Goal: Task Accomplishment & Management: Use online tool/utility

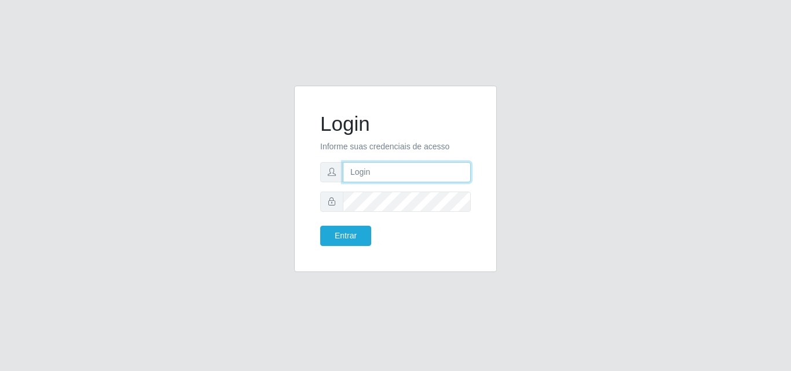
drag, startPoint x: 0, startPoint y: 0, endPoint x: 397, endPoint y: 171, distance: 431.8
click at [397, 171] on input "text" at bounding box center [407, 172] width 128 height 20
type input "ana@saullus"
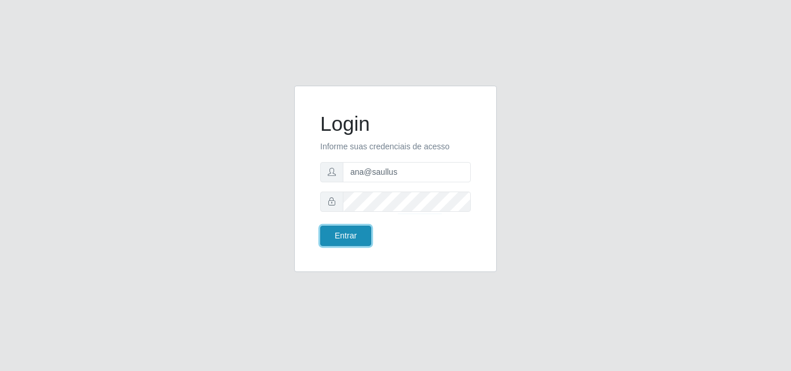
click at [360, 241] on button "Entrar" at bounding box center [345, 236] width 51 height 20
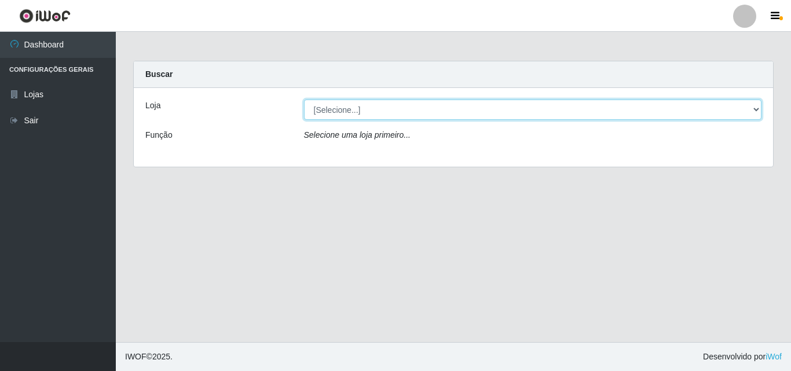
click at [756, 109] on select "[Selecione...] Saullus Supermercados" at bounding box center [533, 110] width 458 height 20
select select "423"
click at [304, 100] on select "[Selecione...] Saullus Supermercados" at bounding box center [533, 110] width 458 height 20
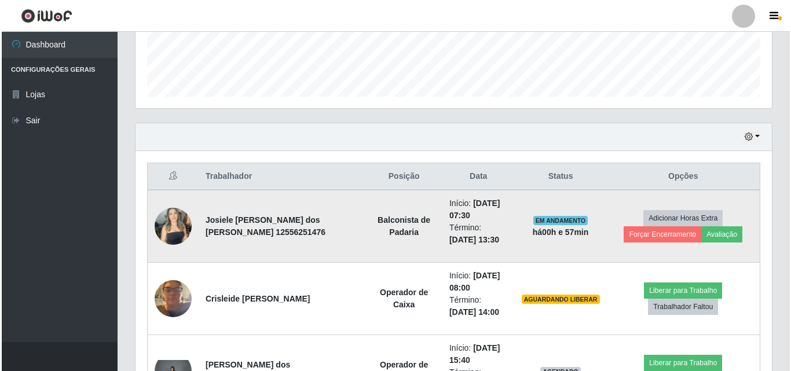
scroll to position [347, 0]
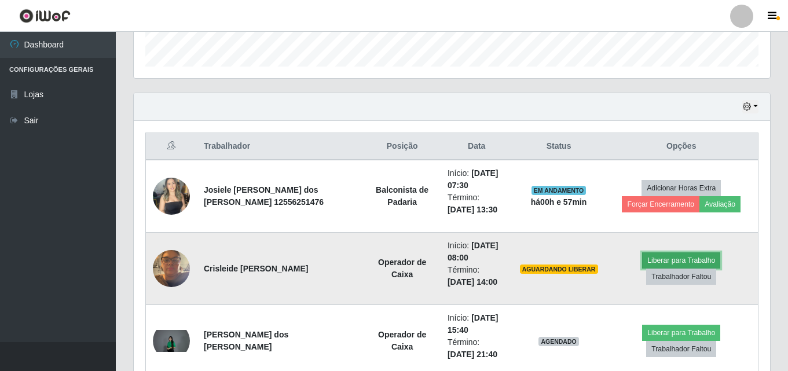
click at [654, 269] on button "Liberar para Trabalho" at bounding box center [681, 260] width 78 height 16
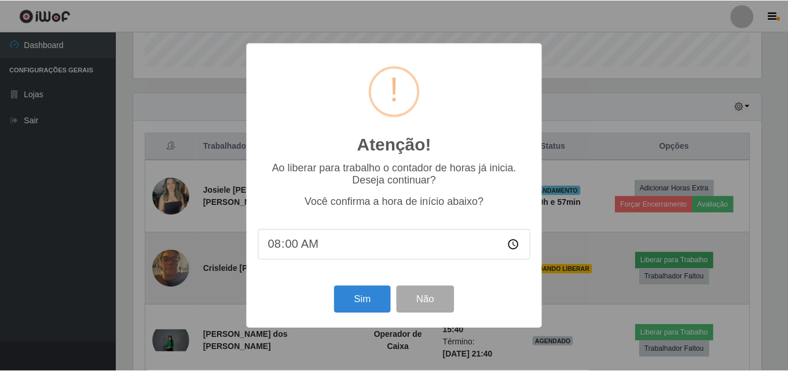
scroll to position [240, 630]
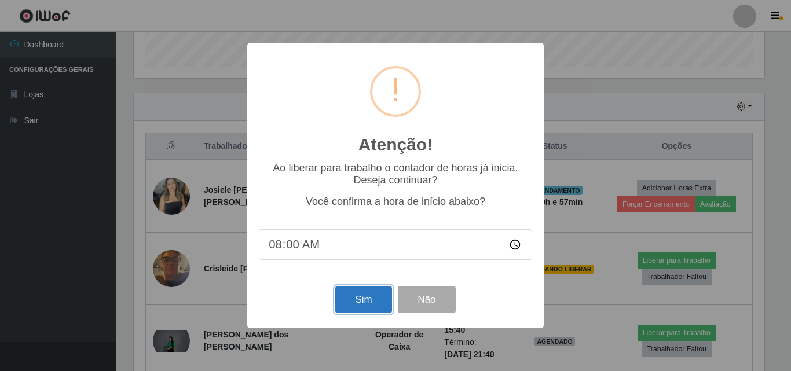
click at [352, 298] on button "Sim" at bounding box center [363, 299] width 56 height 27
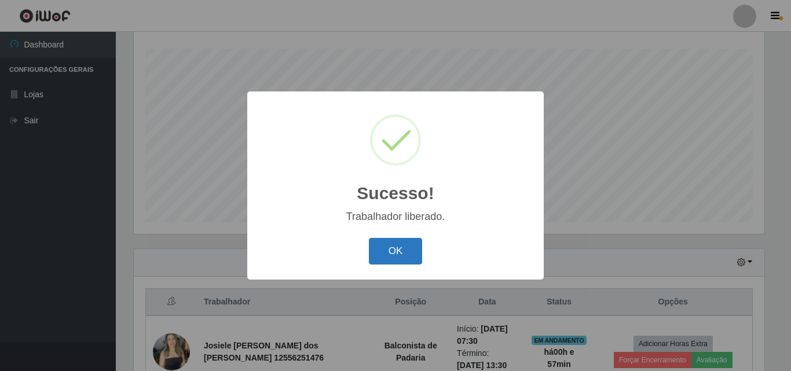
click at [396, 259] on button "OK" at bounding box center [396, 251] width 54 height 27
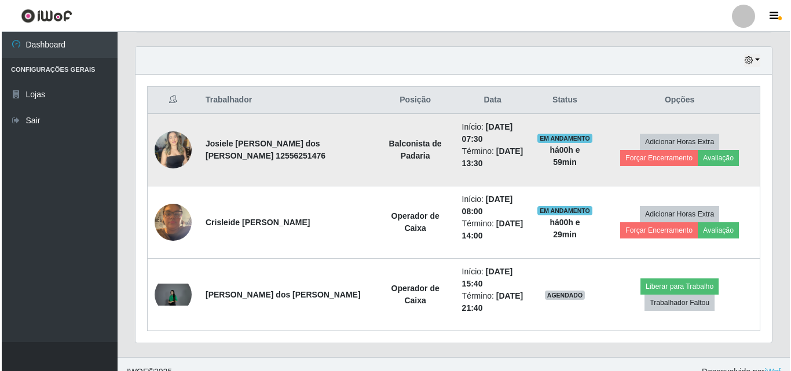
scroll to position [409, 0]
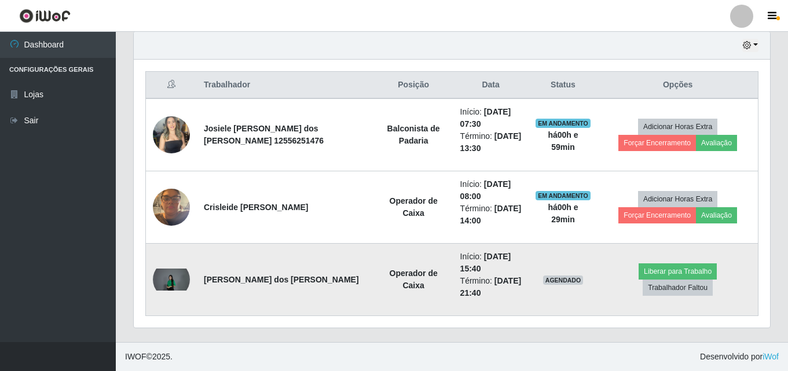
click at [163, 279] on img at bounding box center [171, 280] width 37 height 22
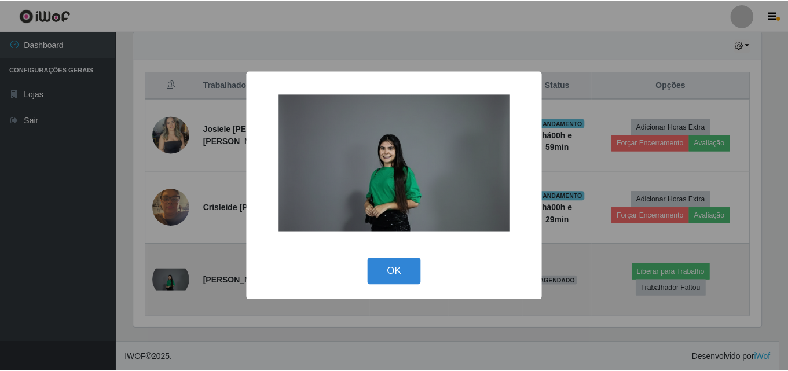
scroll to position [240, 630]
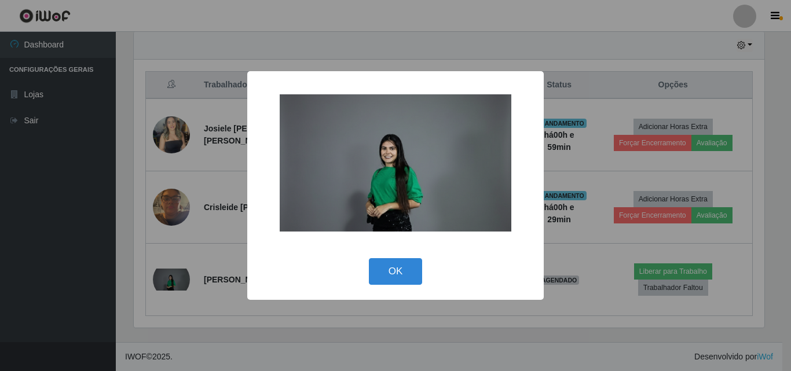
click at [166, 278] on div "× OK Cancel" at bounding box center [395, 185] width 791 height 371
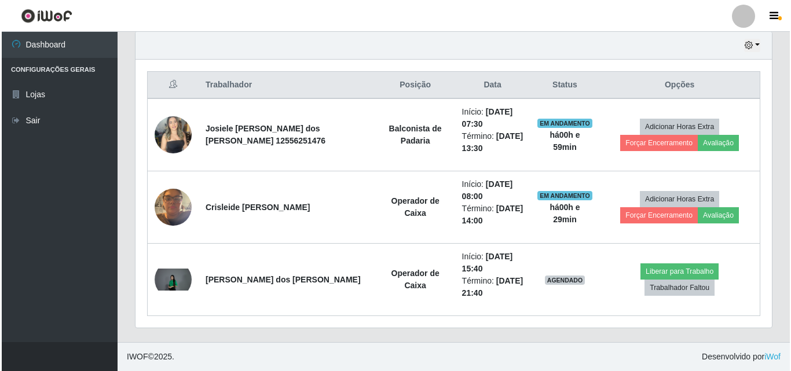
scroll to position [240, 636]
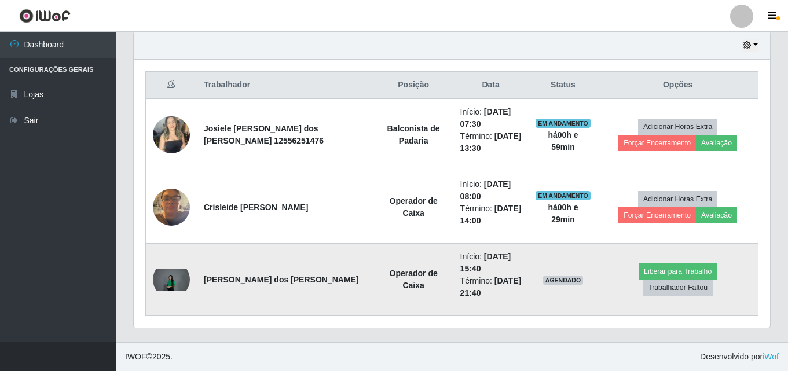
click at [170, 274] on img at bounding box center [171, 280] width 37 height 22
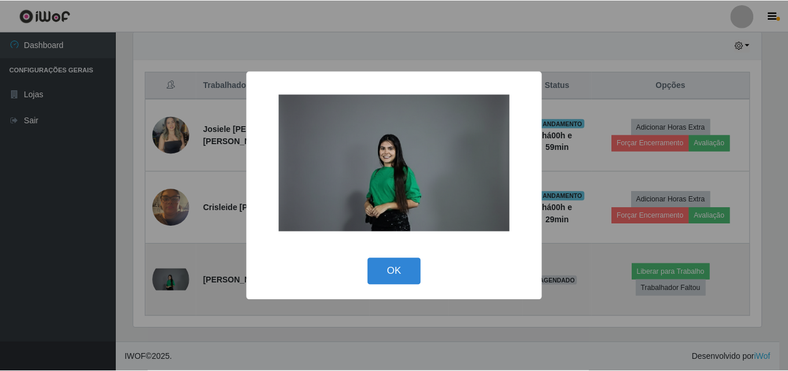
scroll to position [240, 630]
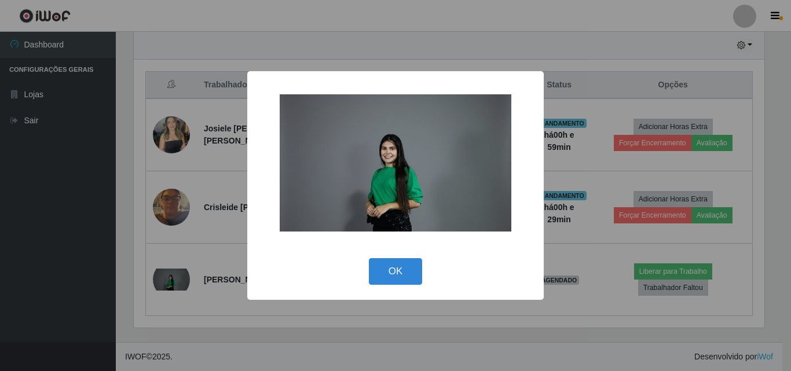
click at [416, 201] on img at bounding box center [396, 162] width 232 height 137
click at [184, 279] on div "× OK Cancel" at bounding box center [395, 185] width 791 height 371
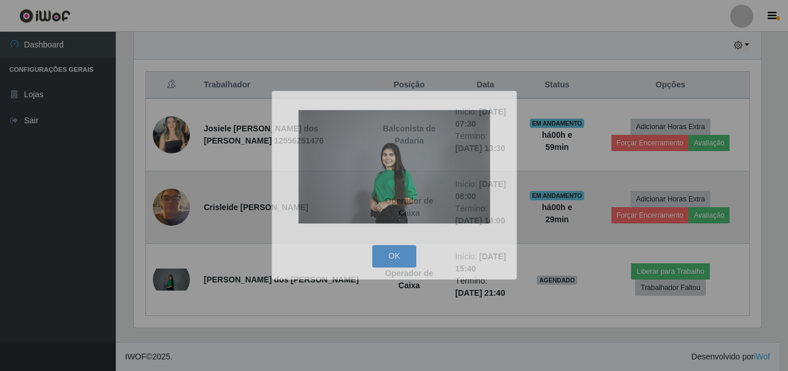
scroll to position [240, 636]
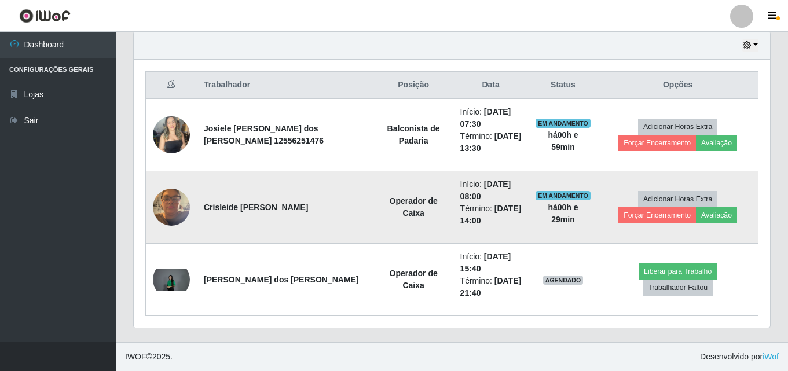
click at [178, 185] on td at bounding box center [172, 207] width 52 height 72
click at [193, 205] on td at bounding box center [172, 207] width 52 height 72
drag, startPoint x: 192, startPoint y: 204, endPoint x: 184, endPoint y: 201, distance: 8.1
click at [188, 203] on td at bounding box center [172, 207] width 52 height 72
click at [180, 200] on img at bounding box center [171, 206] width 37 height 49
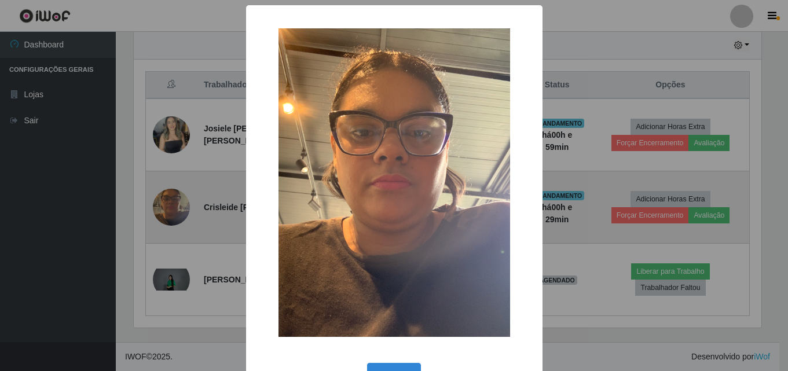
scroll to position [240, 630]
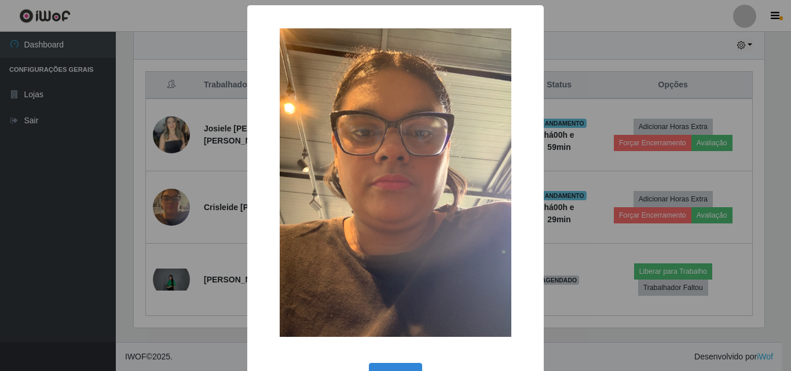
click at [178, 199] on div "× OK Cancel" at bounding box center [395, 185] width 791 height 371
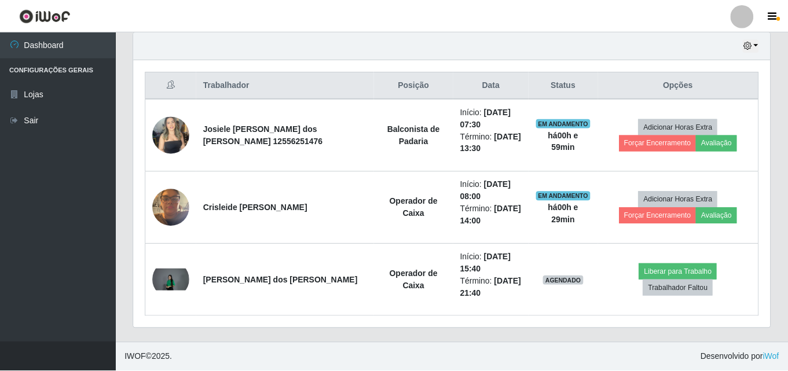
scroll to position [240, 636]
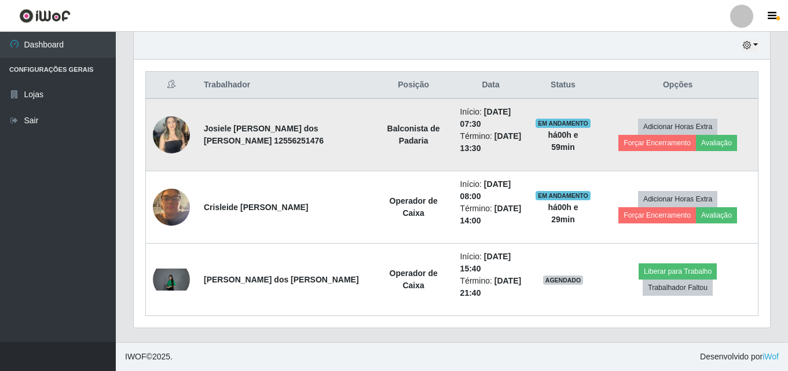
click at [175, 133] on img at bounding box center [171, 134] width 37 height 49
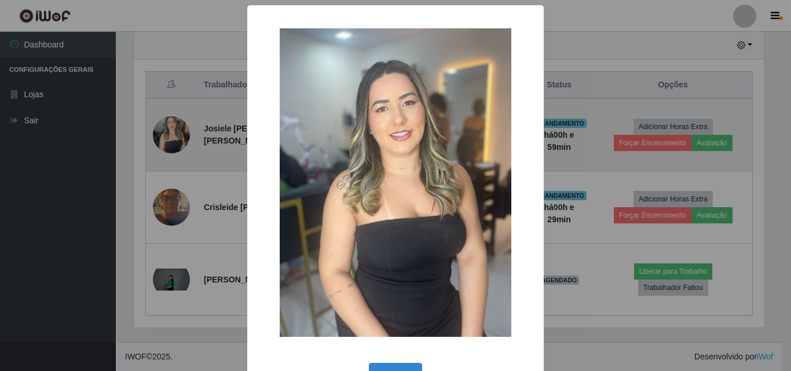
click at [175, 133] on div "× OK Cancel" at bounding box center [395, 185] width 791 height 371
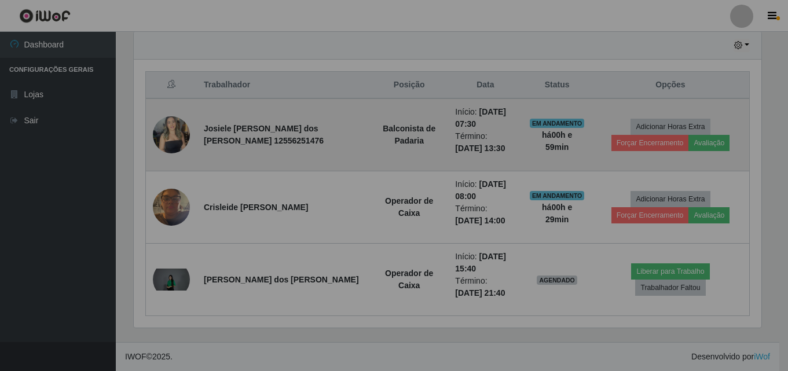
scroll to position [240, 636]
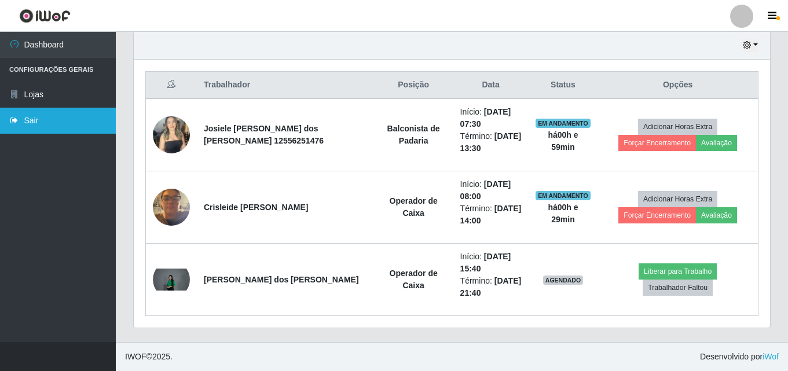
click at [60, 120] on link "Sair" at bounding box center [58, 121] width 116 height 26
